Goal: Task Accomplishment & Management: Manage account settings

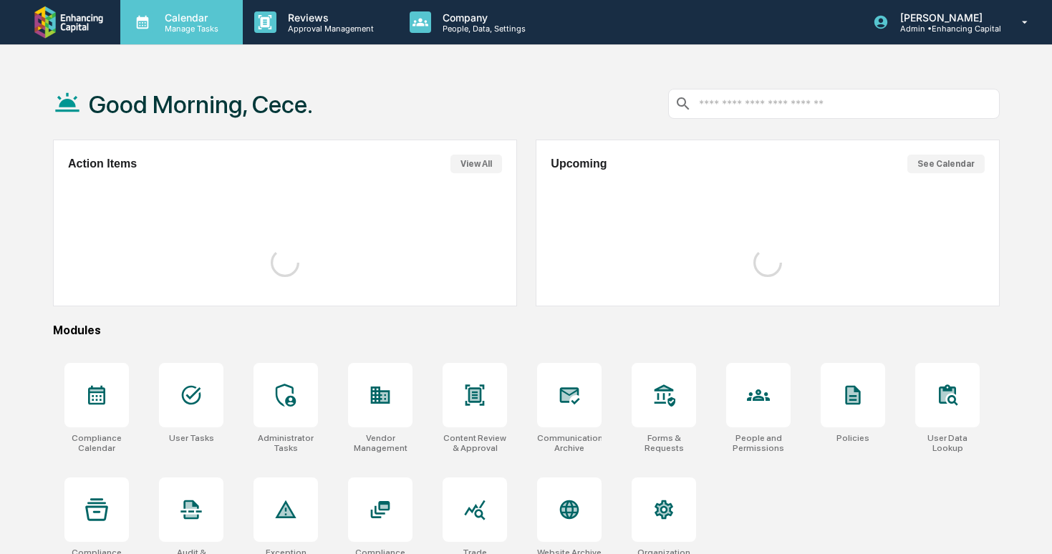
click at [203, 29] on p "Manage Tasks" at bounding box center [189, 29] width 72 height 10
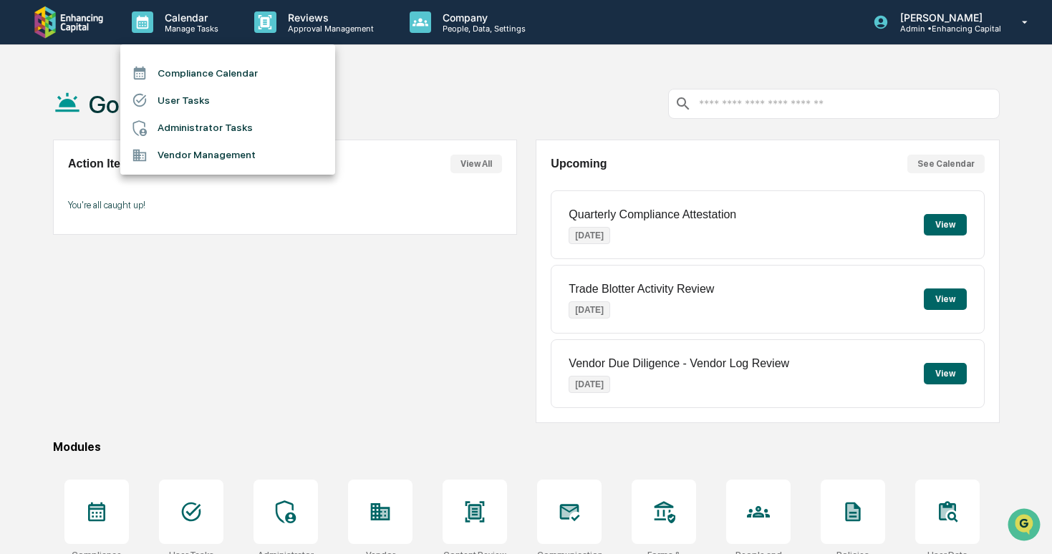
click at [221, 129] on li "Administrator Tasks" at bounding box center [227, 128] width 215 height 27
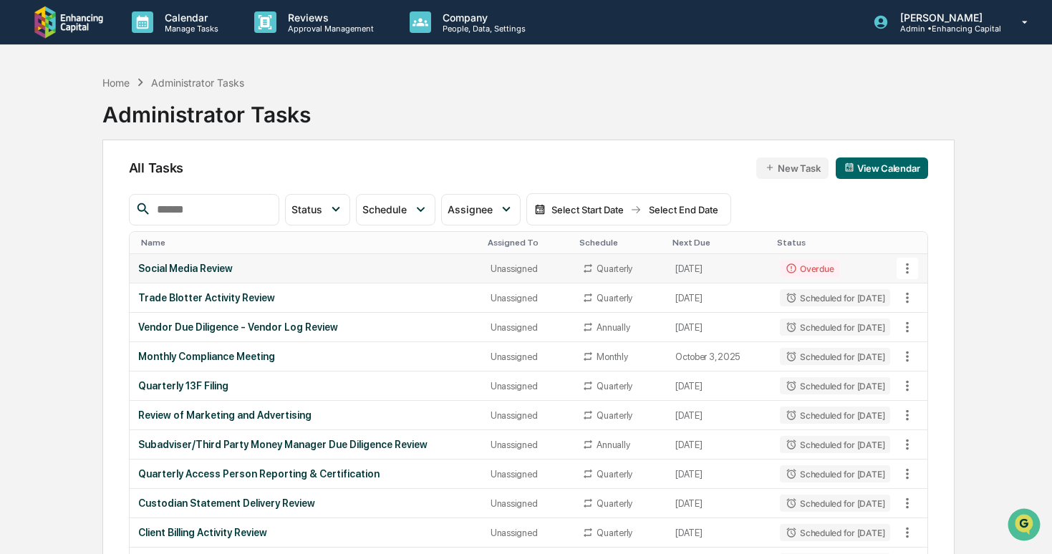
click at [276, 256] on td "Social Media Review" at bounding box center [306, 268] width 352 height 29
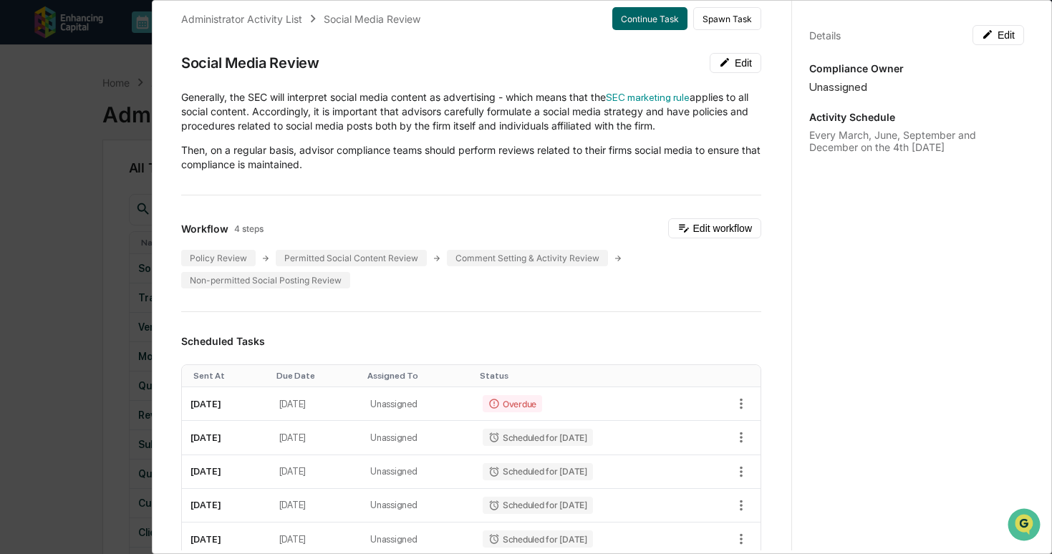
scroll to position [51, 0]
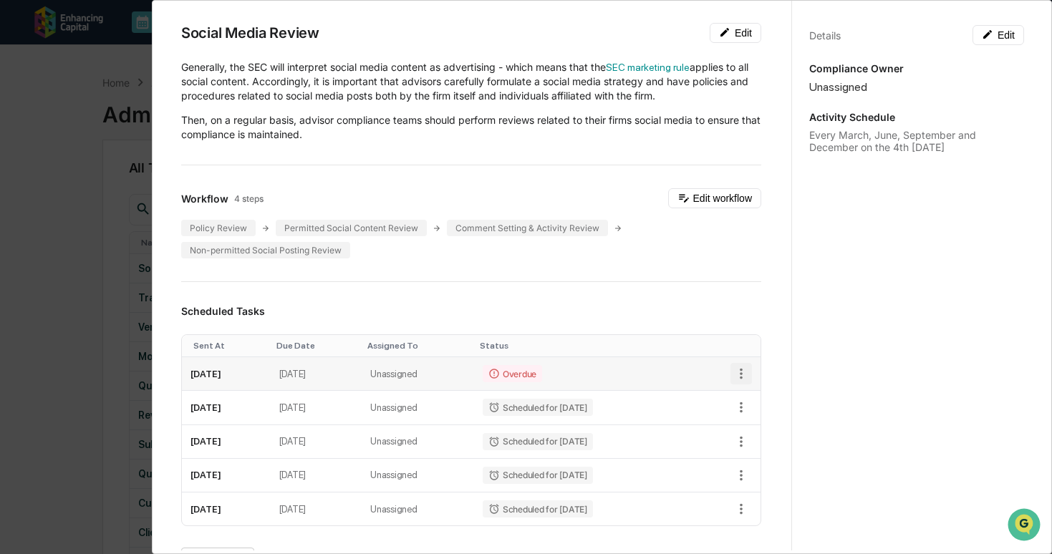
click at [740, 374] on icon "button" at bounding box center [741, 374] width 16 height 16
click at [753, 432] on li "Delete task" at bounding box center [790, 424] width 118 height 26
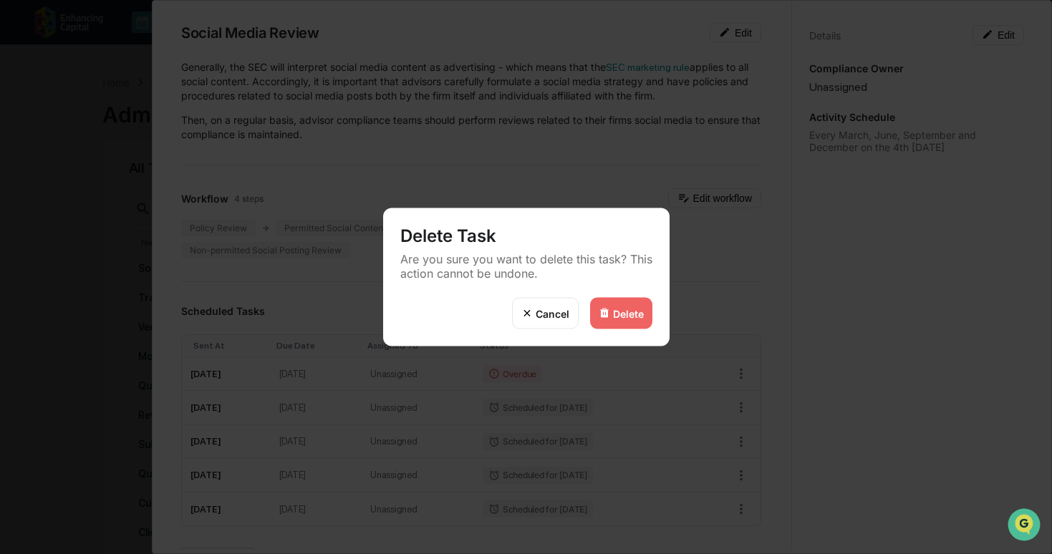
click at [633, 317] on div "Delete" at bounding box center [628, 313] width 31 height 12
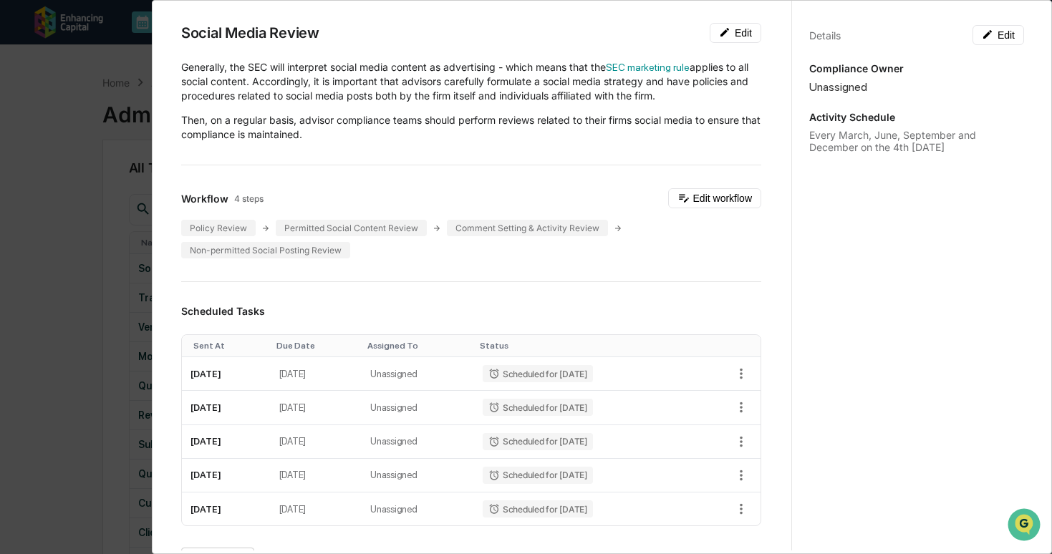
click at [109, 313] on div "Delete Task Are you sure you want to delete this task? This action cannot be un…" at bounding box center [526, 277] width 1052 height 554
click at [109, 312] on div "Administrator Activity List Social Media Review Start Task Spawn Task Social Me…" at bounding box center [526, 277] width 1052 height 554
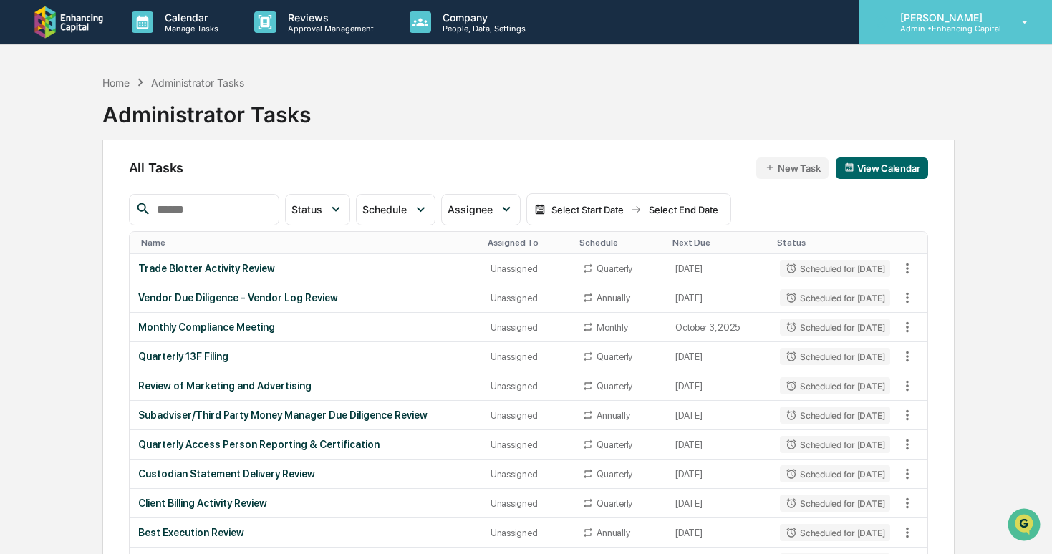
click at [906, 34] on div "[PERSON_NAME] Admin • Enhancing Capital" at bounding box center [955, 22] width 193 height 44
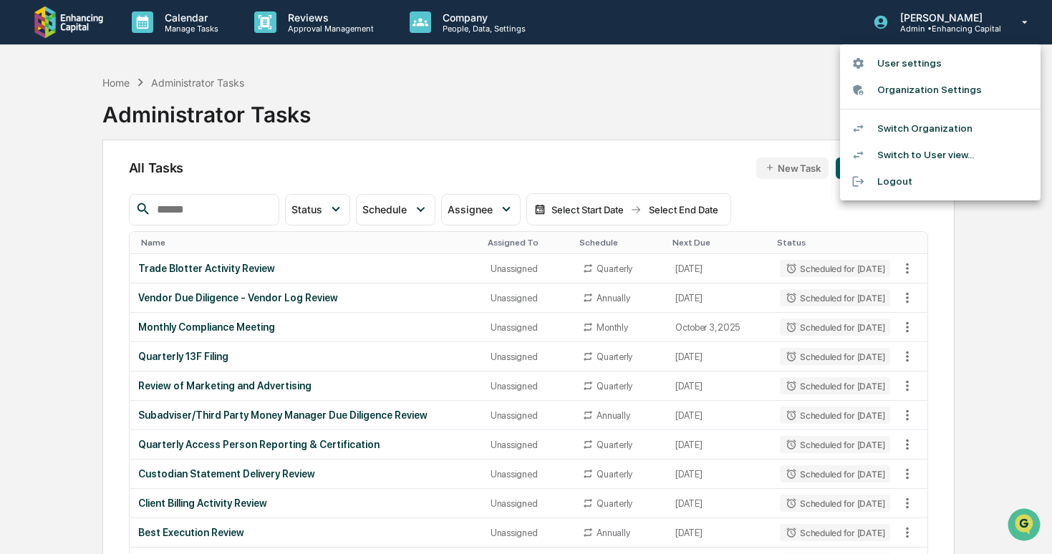
click at [891, 119] on li "Switch Organization" at bounding box center [940, 128] width 200 height 26
